Goal: Task Accomplishment & Management: Use online tool/utility

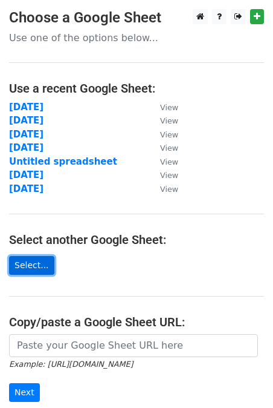
click at [31, 262] on link "Select..." at bounding box center [31, 265] width 45 height 19
click at [33, 270] on link "Select..." at bounding box center [31, 265] width 45 height 19
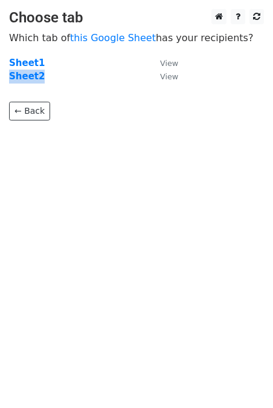
drag, startPoint x: 28, startPoint y: 76, endPoint x: 240, endPoint y: 60, distance: 212.3
click at [240, 60] on main "Choose tab Which tab of this Google Sheet has your recipients? Sheet1 View Shee…" at bounding box center [136, 64] width 273 height 111
click at [177, 78] on small "View" at bounding box center [169, 76] width 18 height 9
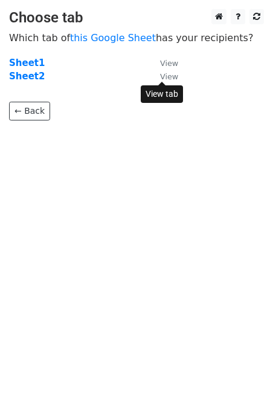
click at [103, 233] on html "Choose tab Which tab of this Google Sheet has your recipients? Sheet1 View Shee…" at bounding box center [136, 204] width 273 height 408
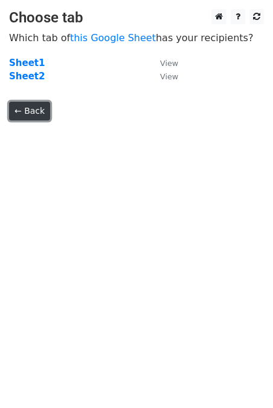
click at [27, 108] on link "← Back" at bounding box center [29, 111] width 41 height 19
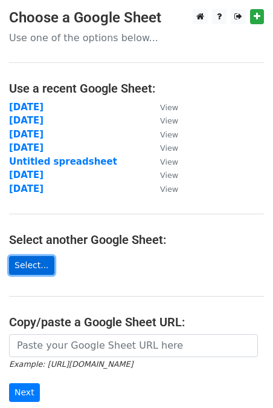
click at [30, 272] on link "Select..." at bounding box center [31, 265] width 45 height 19
